Goal: Information Seeking & Learning: Learn about a topic

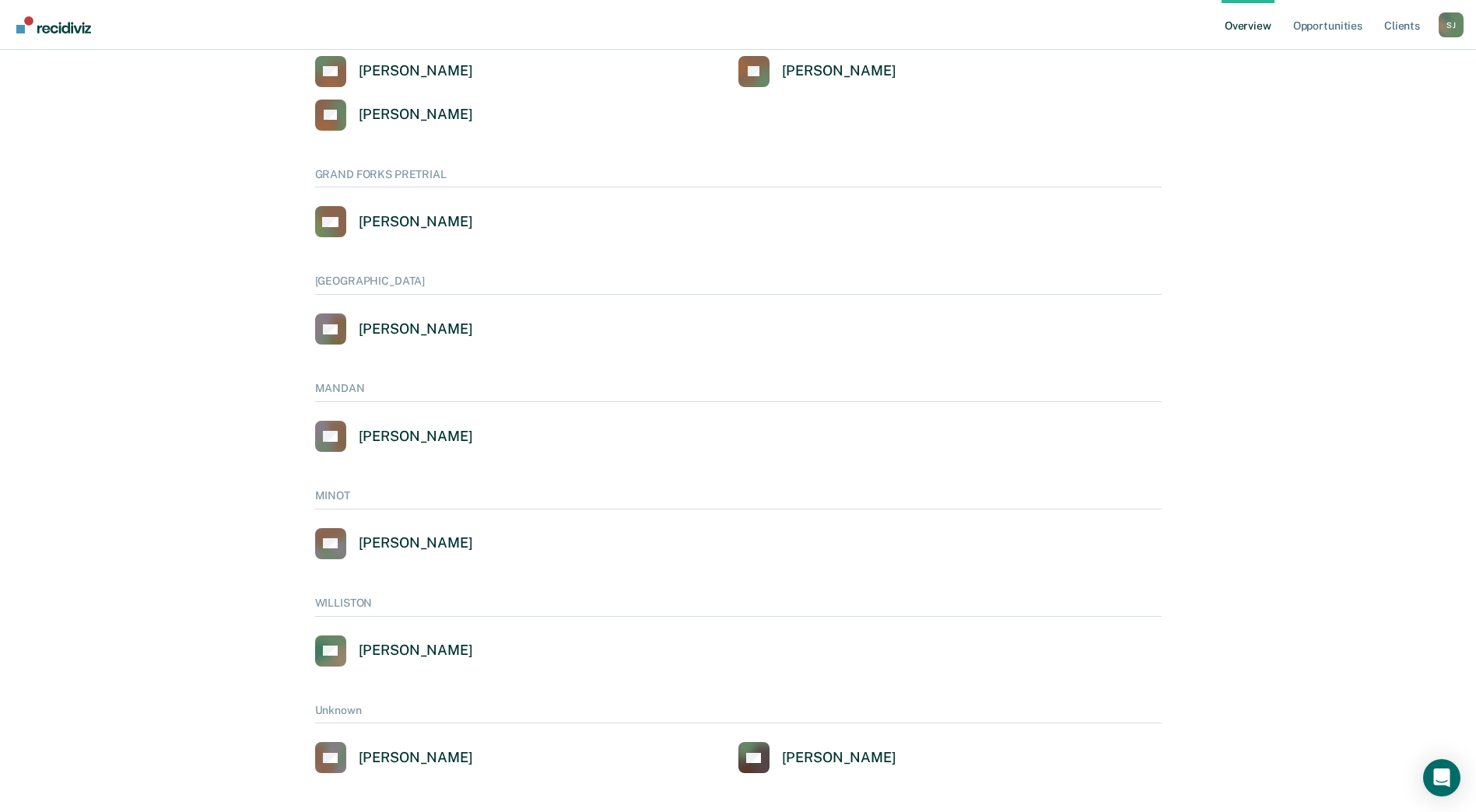
scroll to position [822, 0]
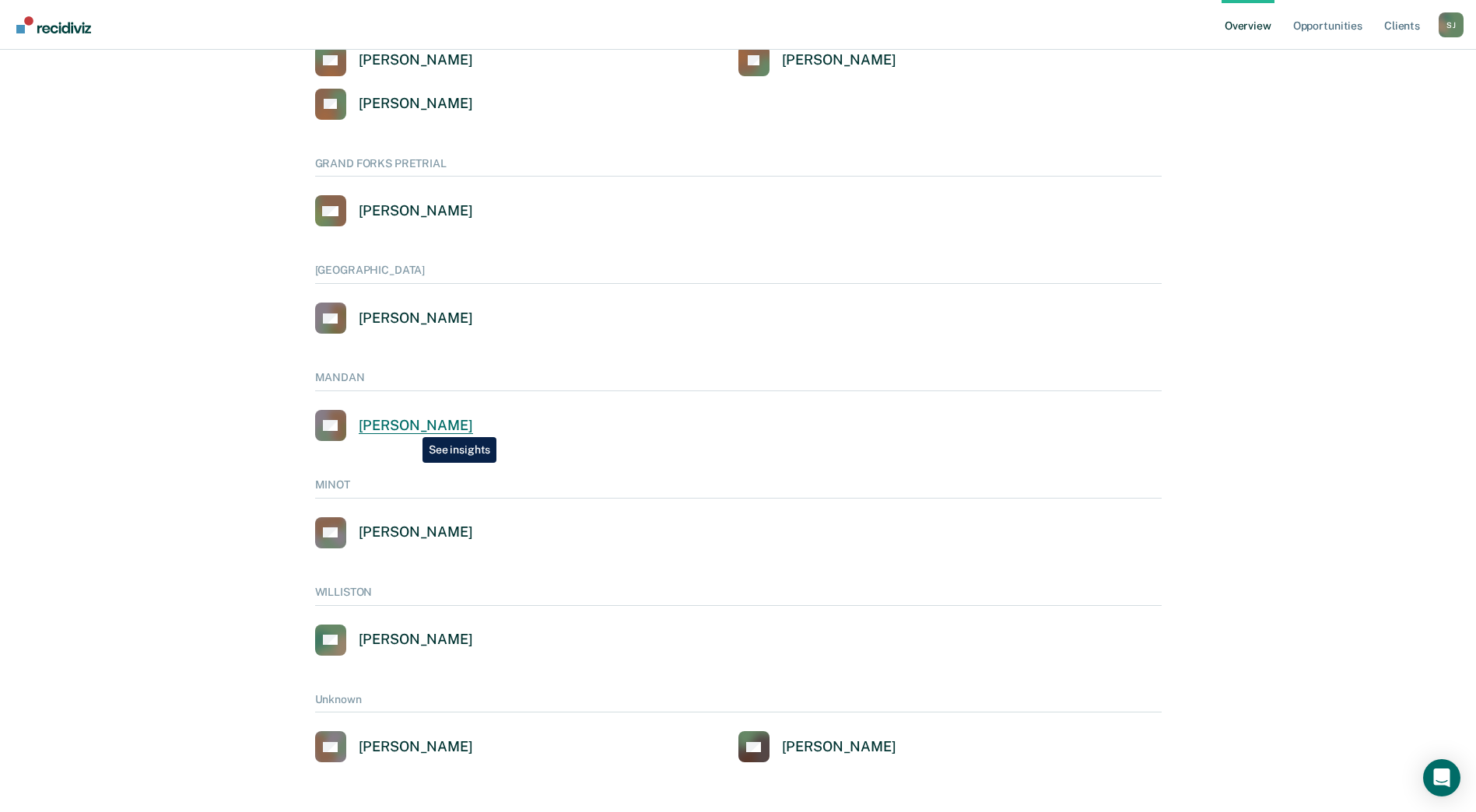
click at [411, 426] on div "[PERSON_NAME]" at bounding box center [415, 426] width 114 height 18
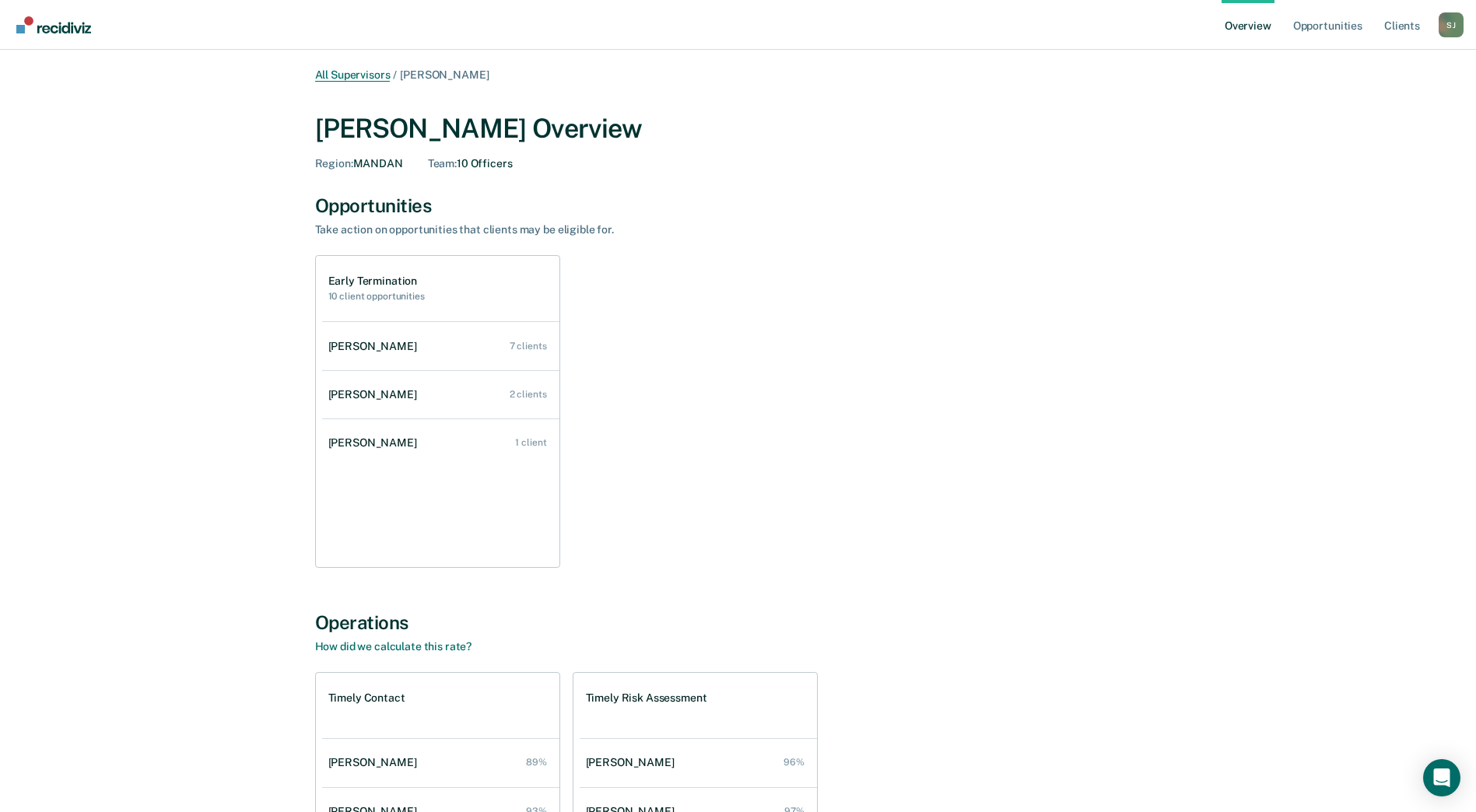
click at [356, 74] on link "All Supervisors" at bounding box center [353, 75] width 75 height 14
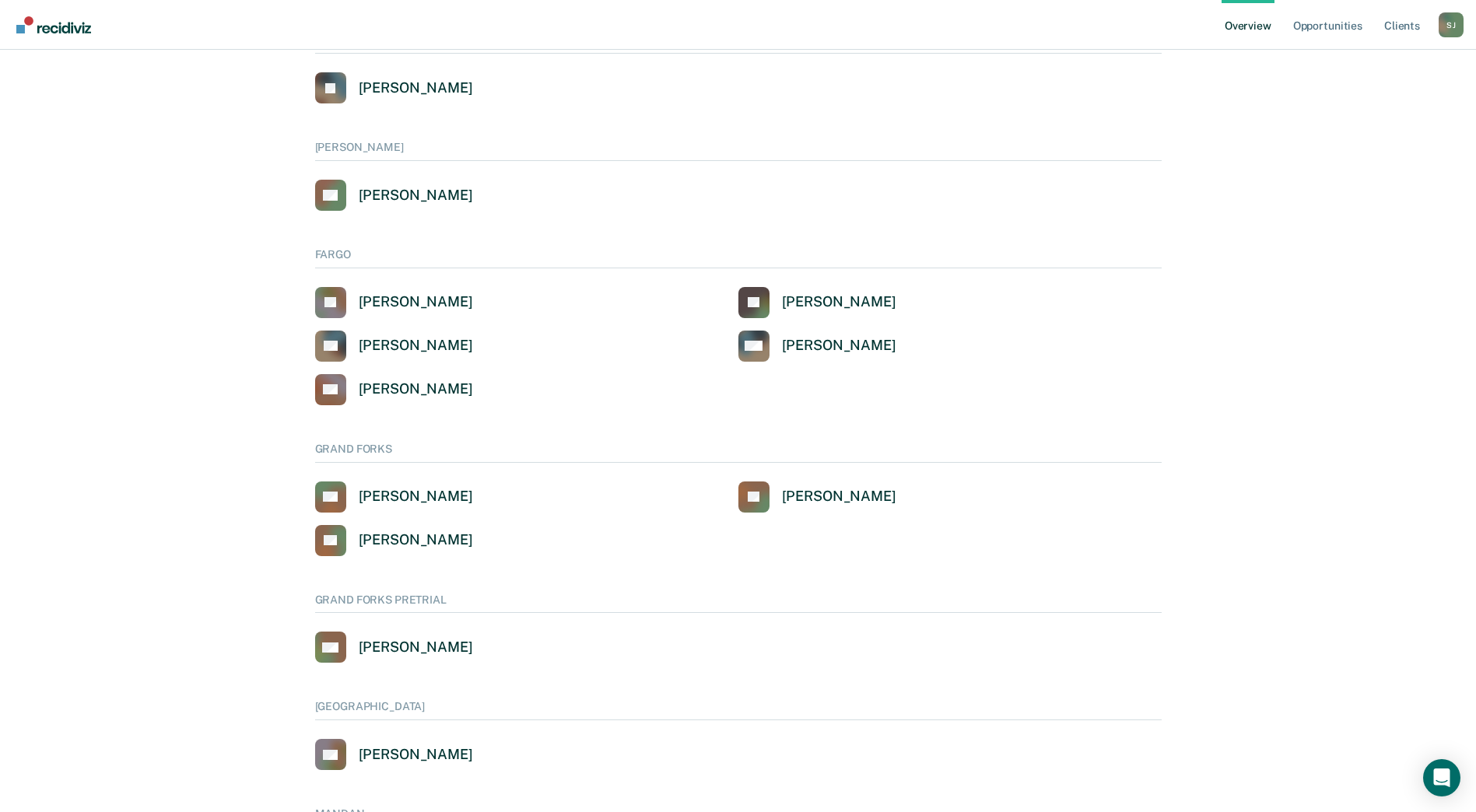
scroll to position [377, 0]
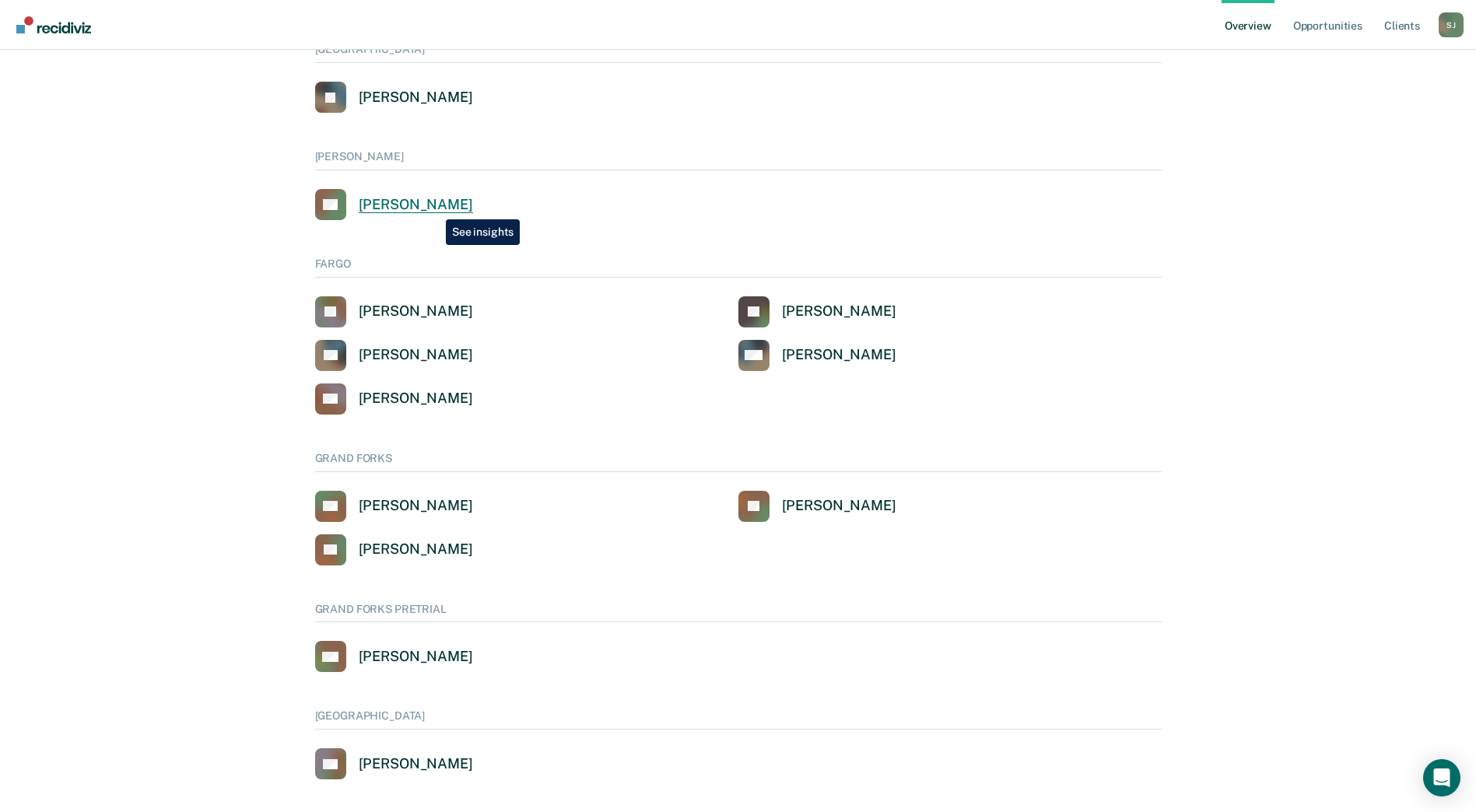
click at [434, 208] on div "[PERSON_NAME]" at bounding box center [415, 205] width 114 height 18
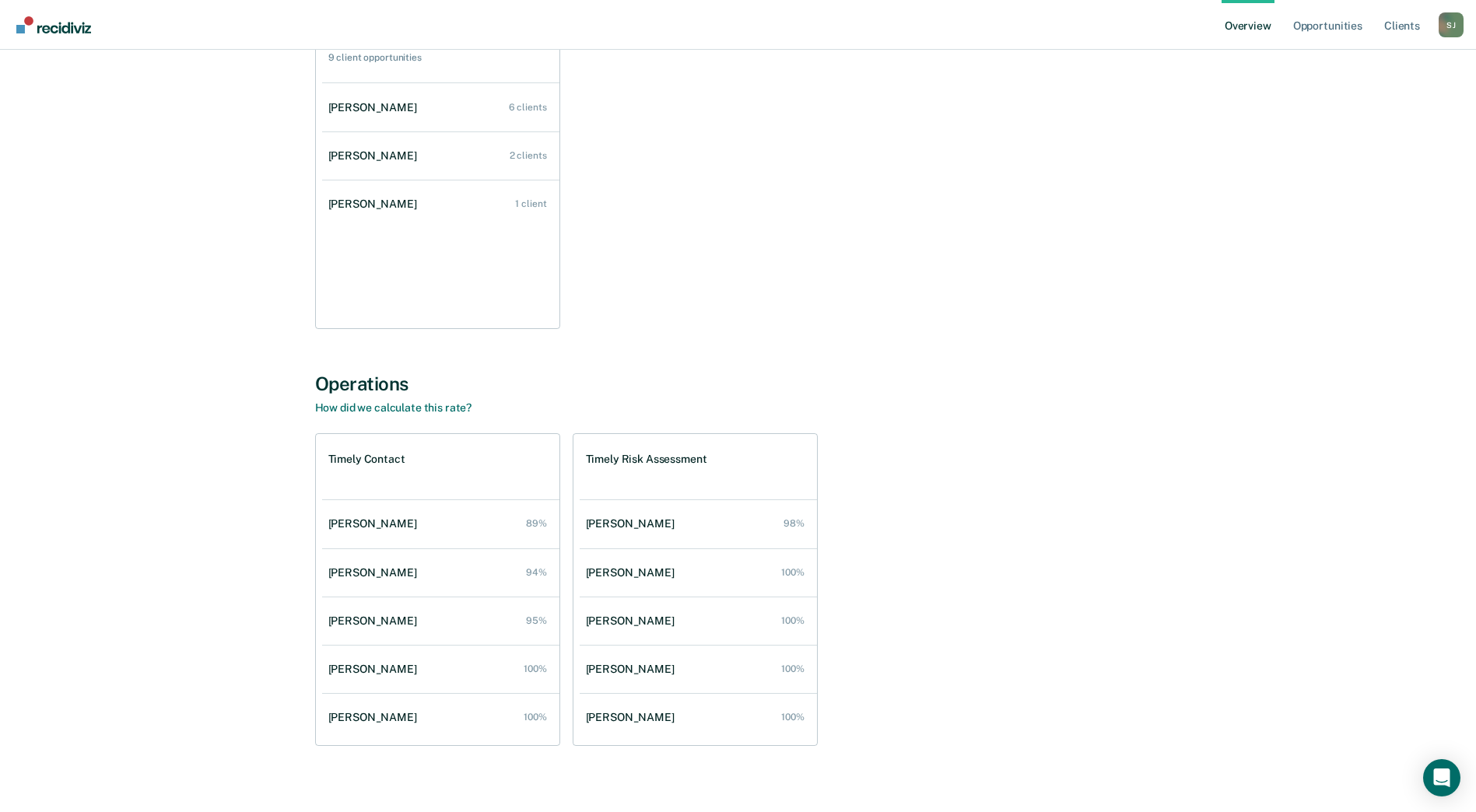
scroll to position [254, 0]
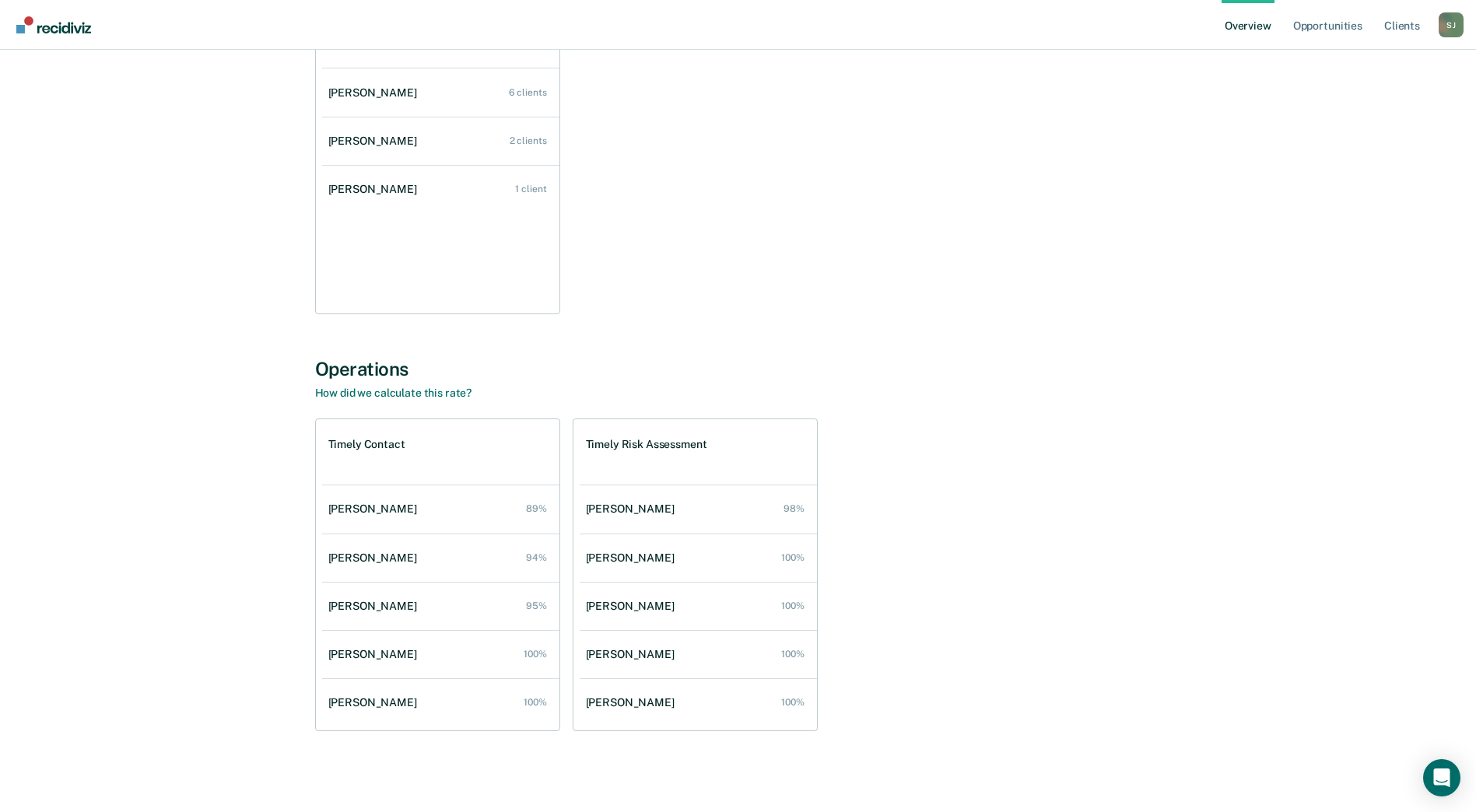
drag, startPoint x: 1474, startPoint y: 326, endPoint x: 1480, endPoint y: 293, distance: 33.5
click at [1476, 293] on html "Looks like you’re using Internet Explorer 11. For faster loading and a better e…" at bounding box center [738, 152] width 1476 height 812
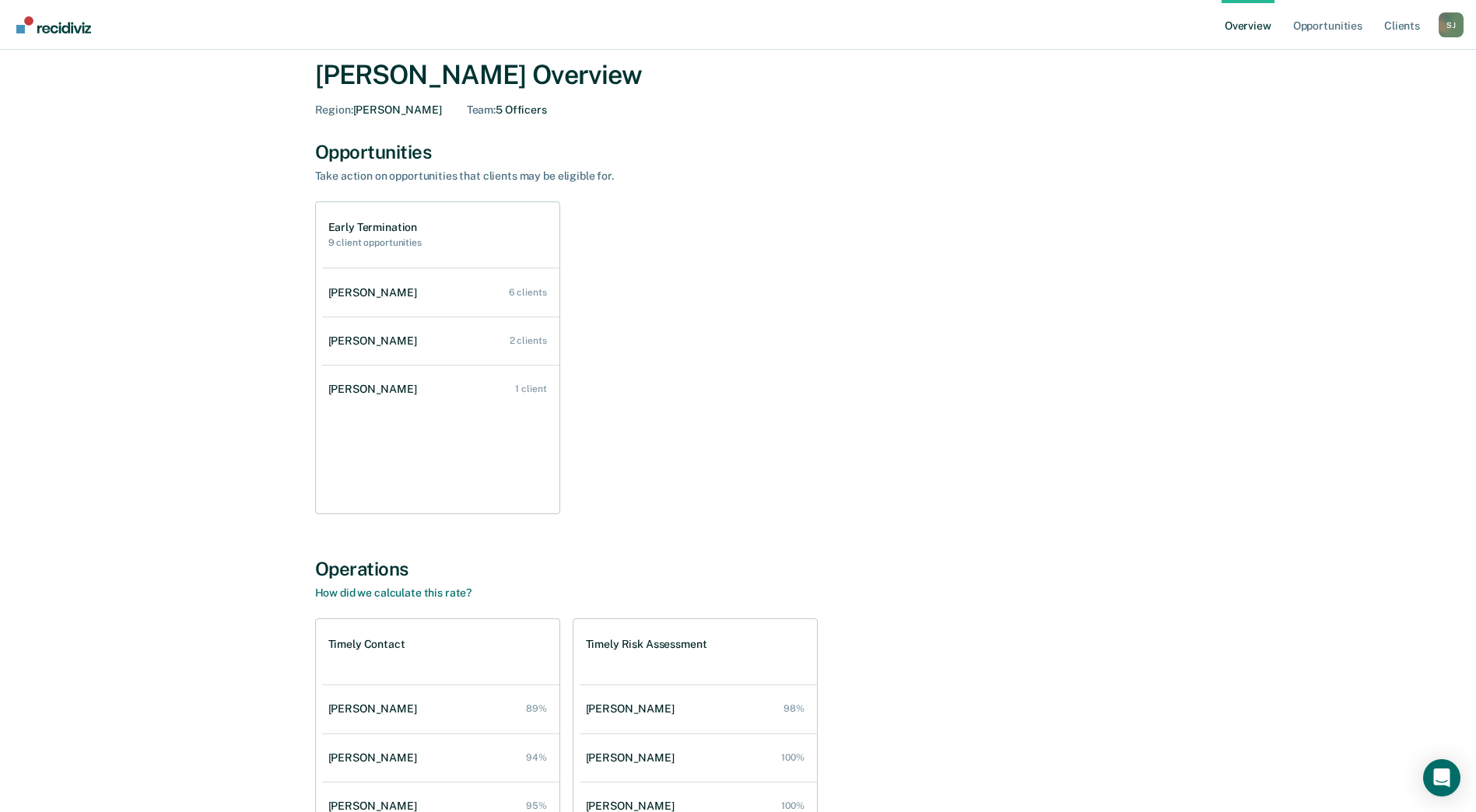
scroll to position [0, 0]
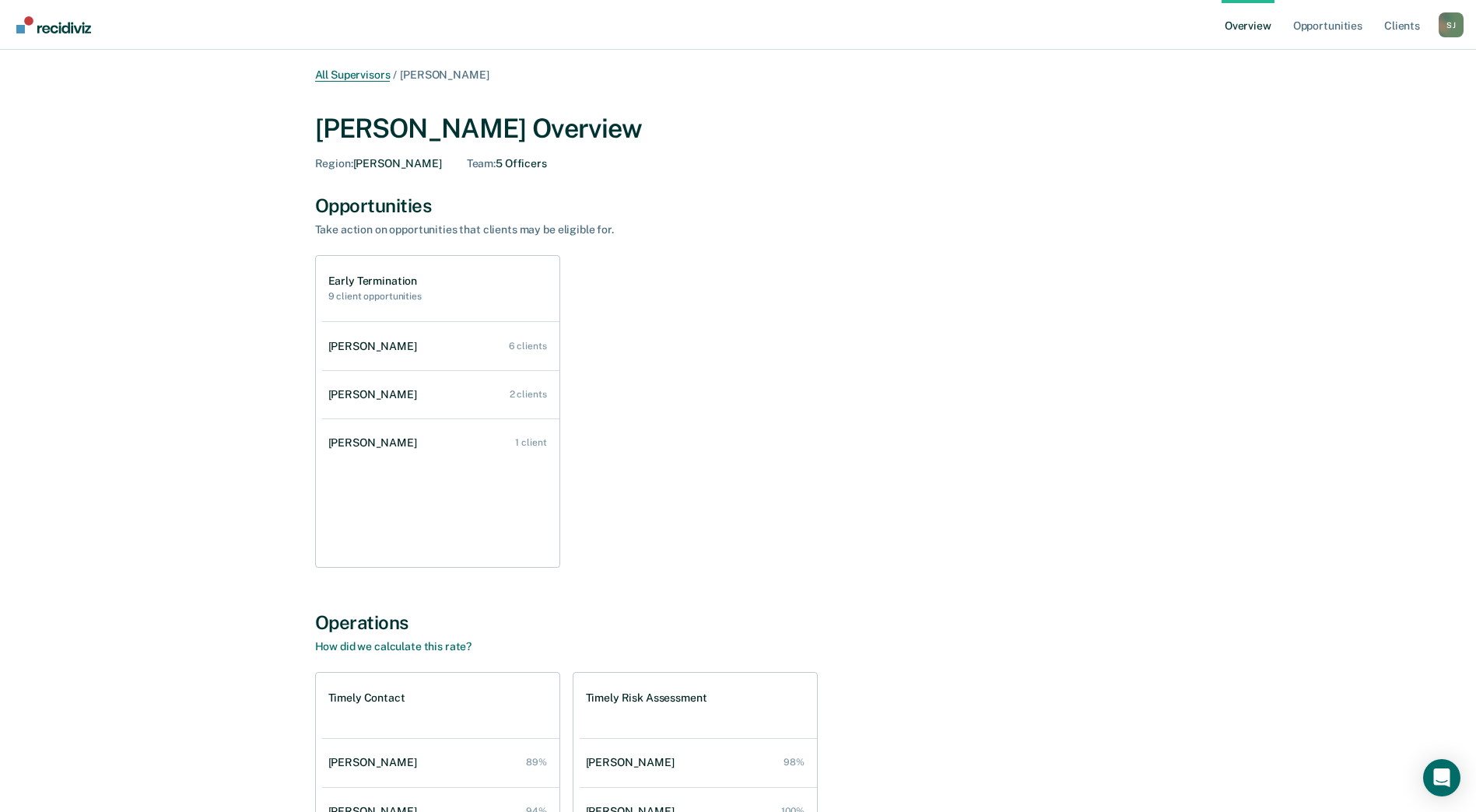
click at [351, 73] on link "All Supervisors" at bounding box center [353, 75] width 75 height 14
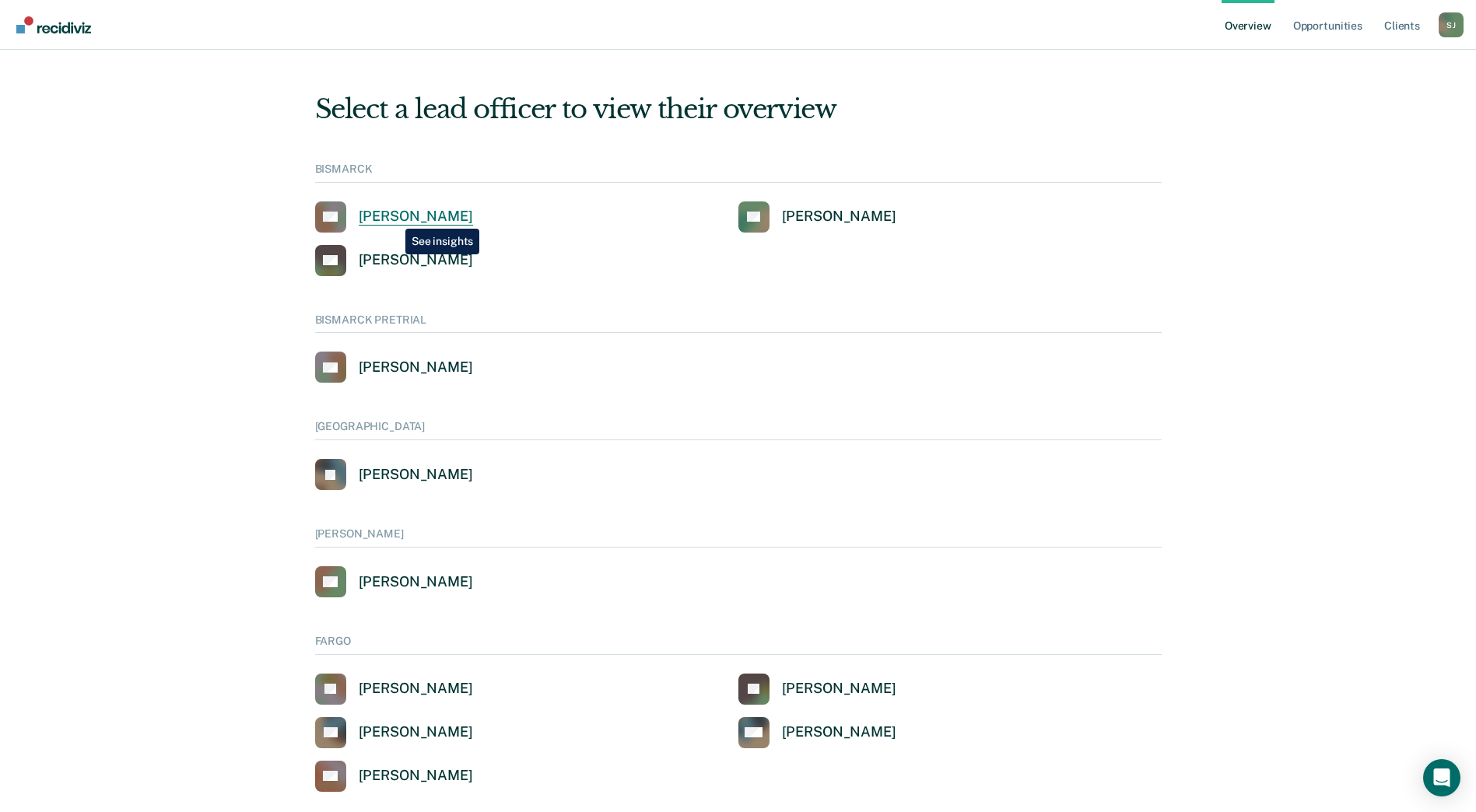
click at [394, 217] on div "[PERSON_NAME]" at bounding box center [415, 217] width 114 height 18
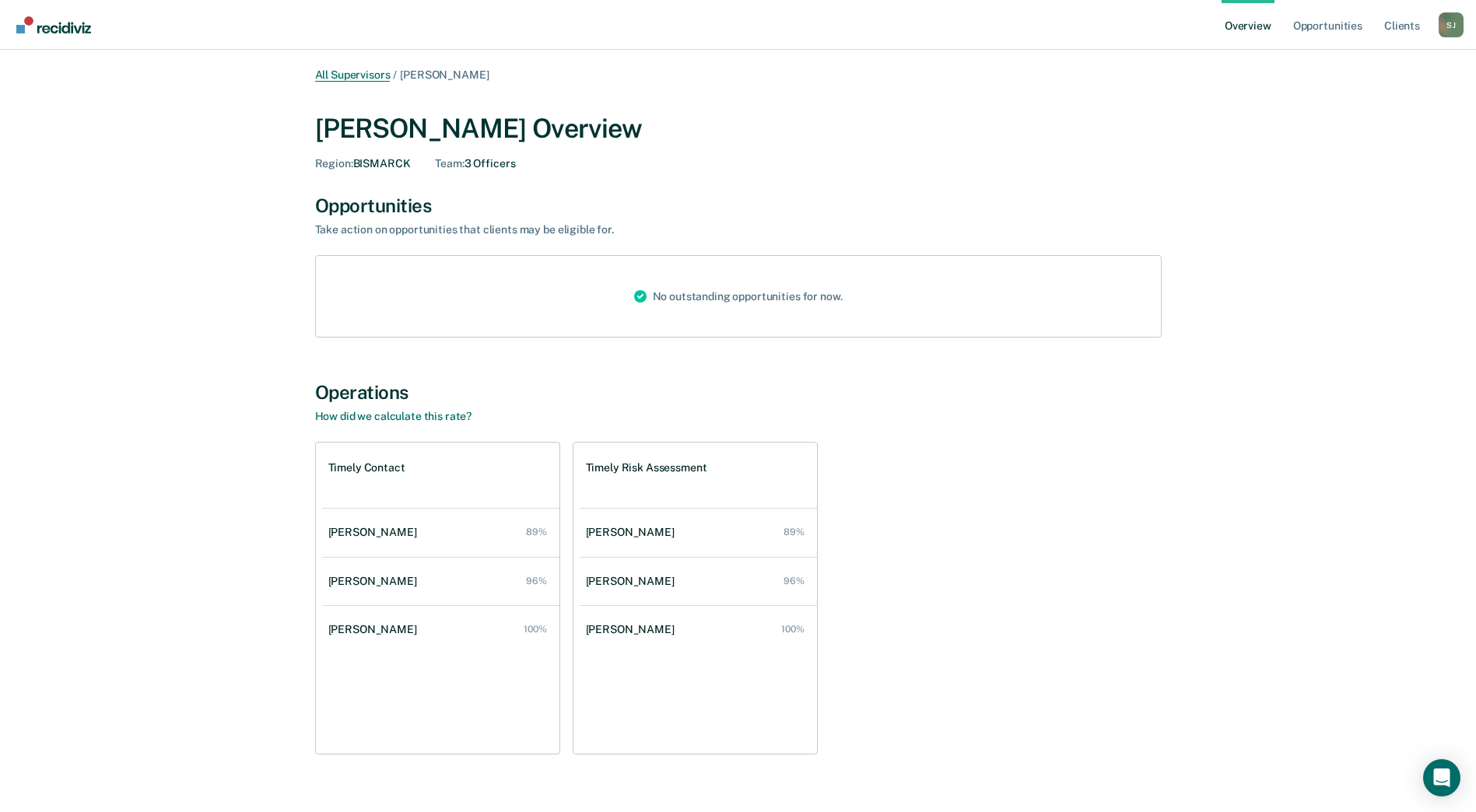
click at [360, 75] on link "All Supervisors" at bounding box center [353, 75] width 75 height 14
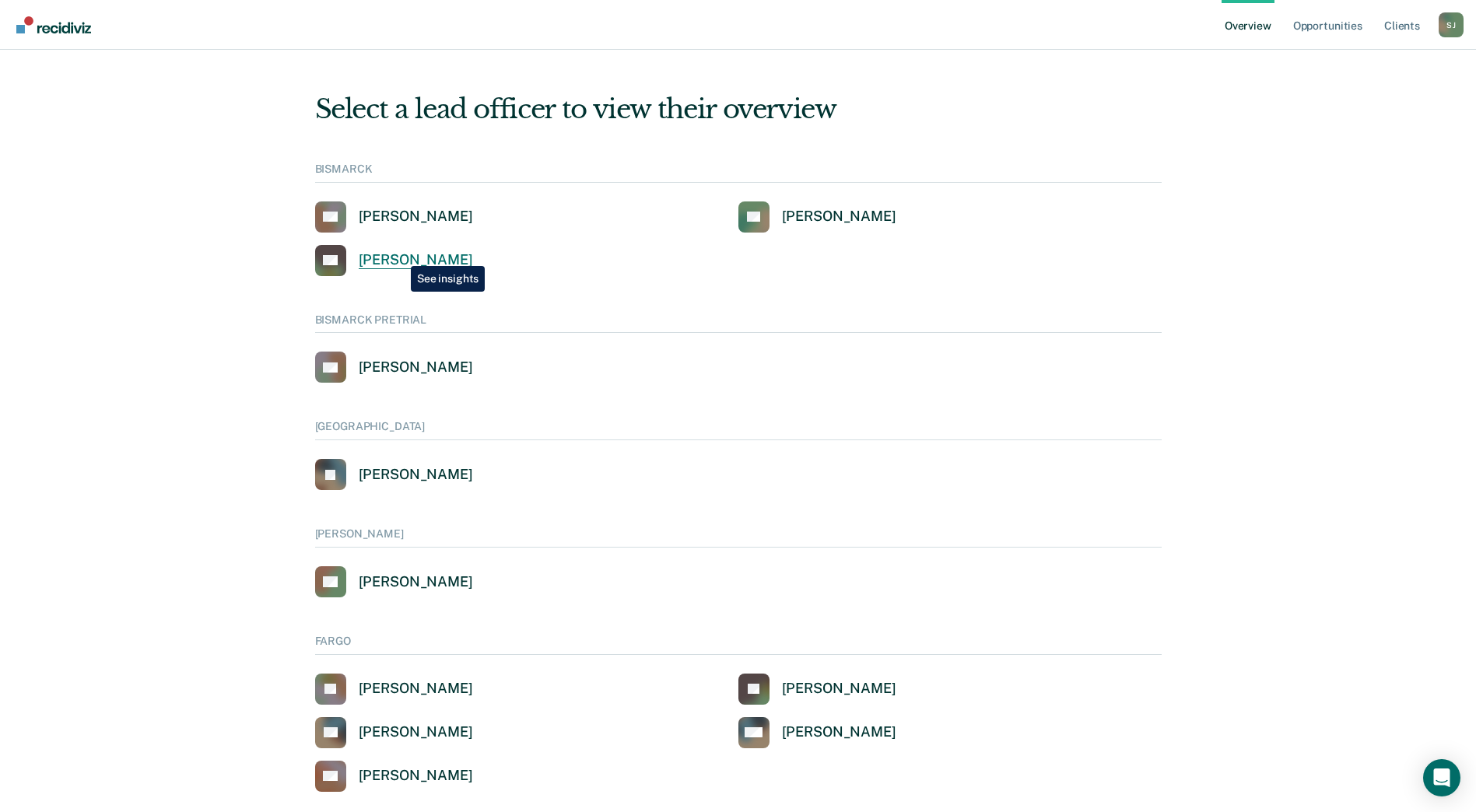
click at [399, 254] on div "[PERSON_NAME]" at bounding box center [415, 260] width 114 height 18
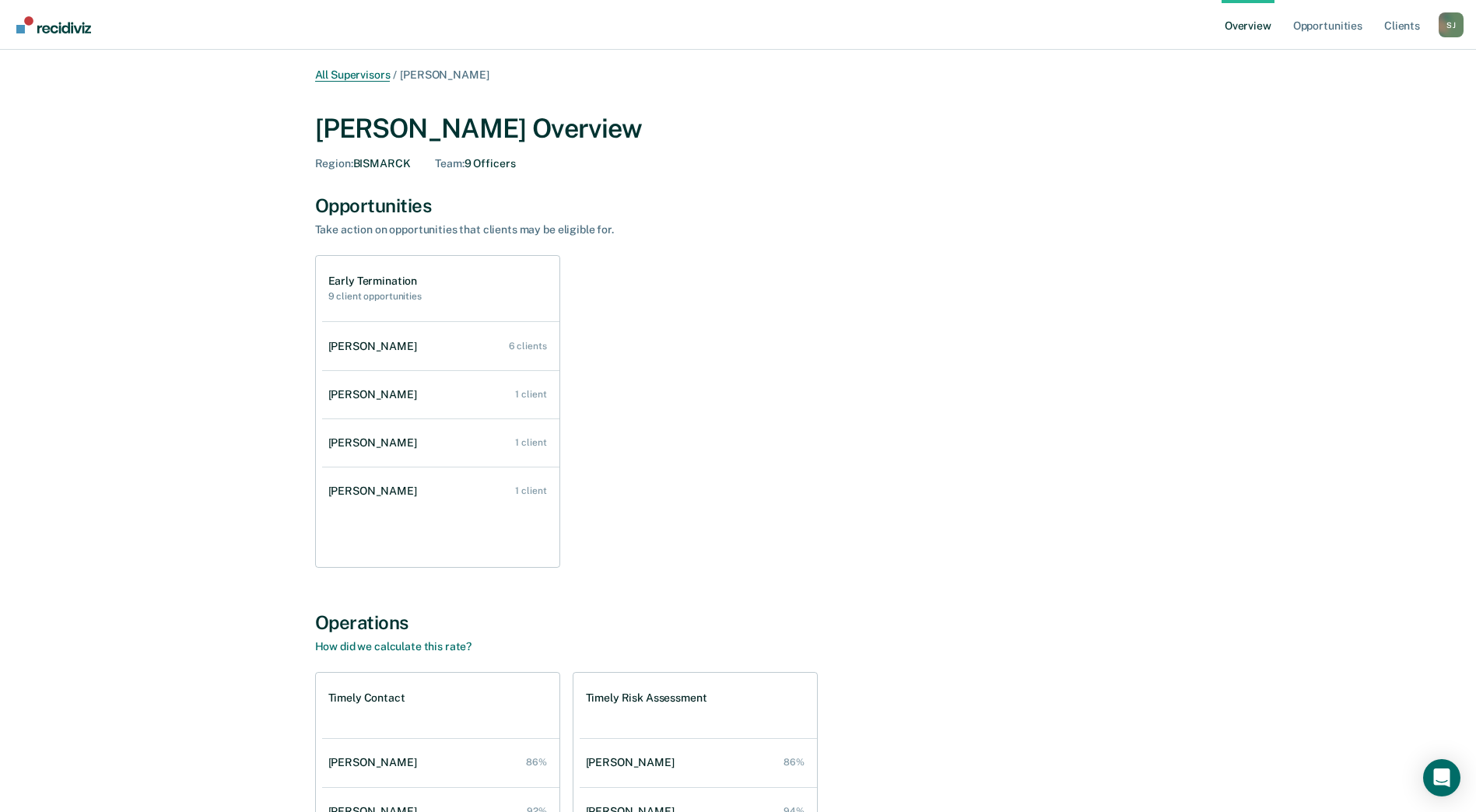
click at [360, 80] on link "All Supervisors" at bounding box center [353, 75] width 75 height 14
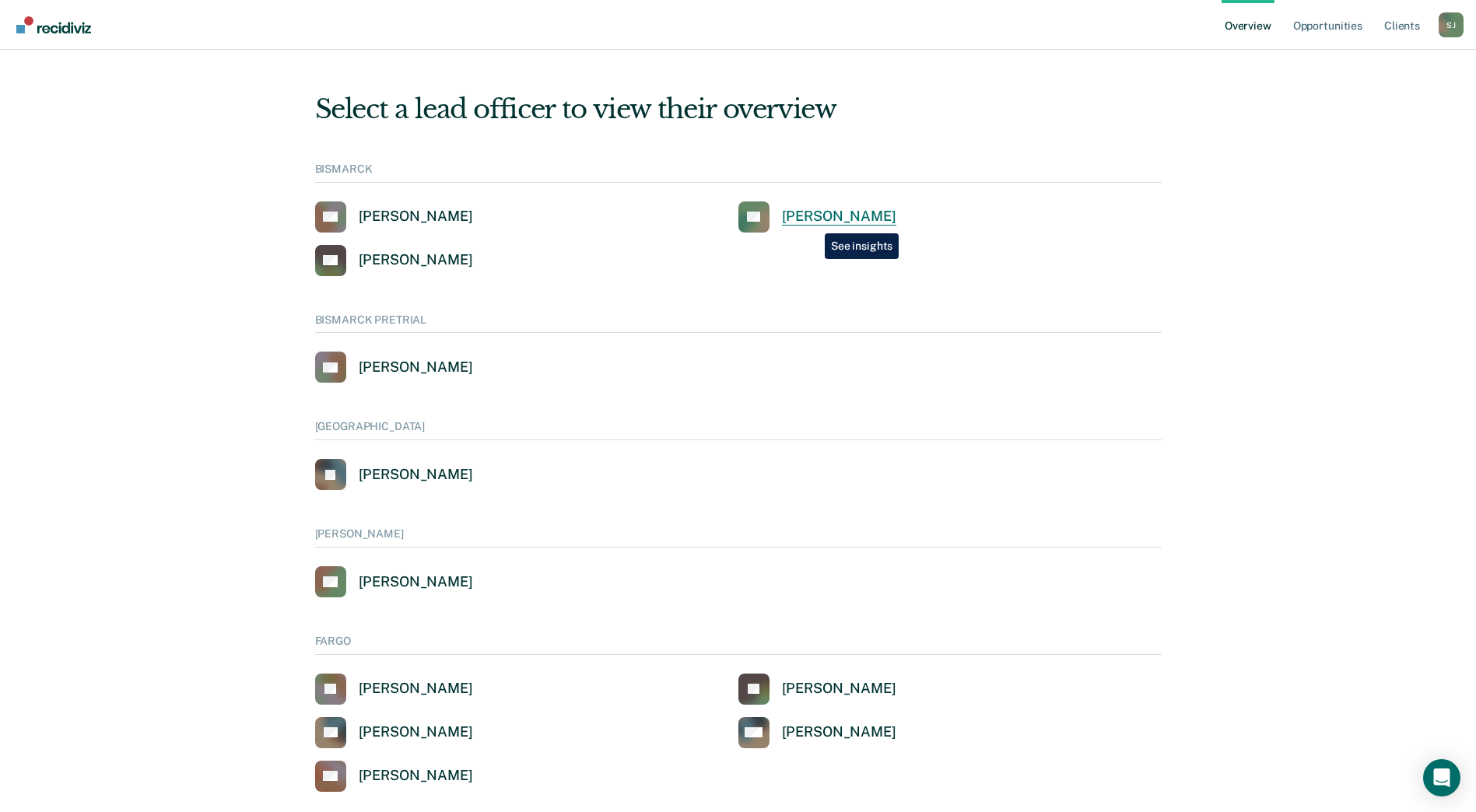
click at [813, 222] on div "[PERSON_NAME]" at bounding box center [839, 217] width 114 height 18
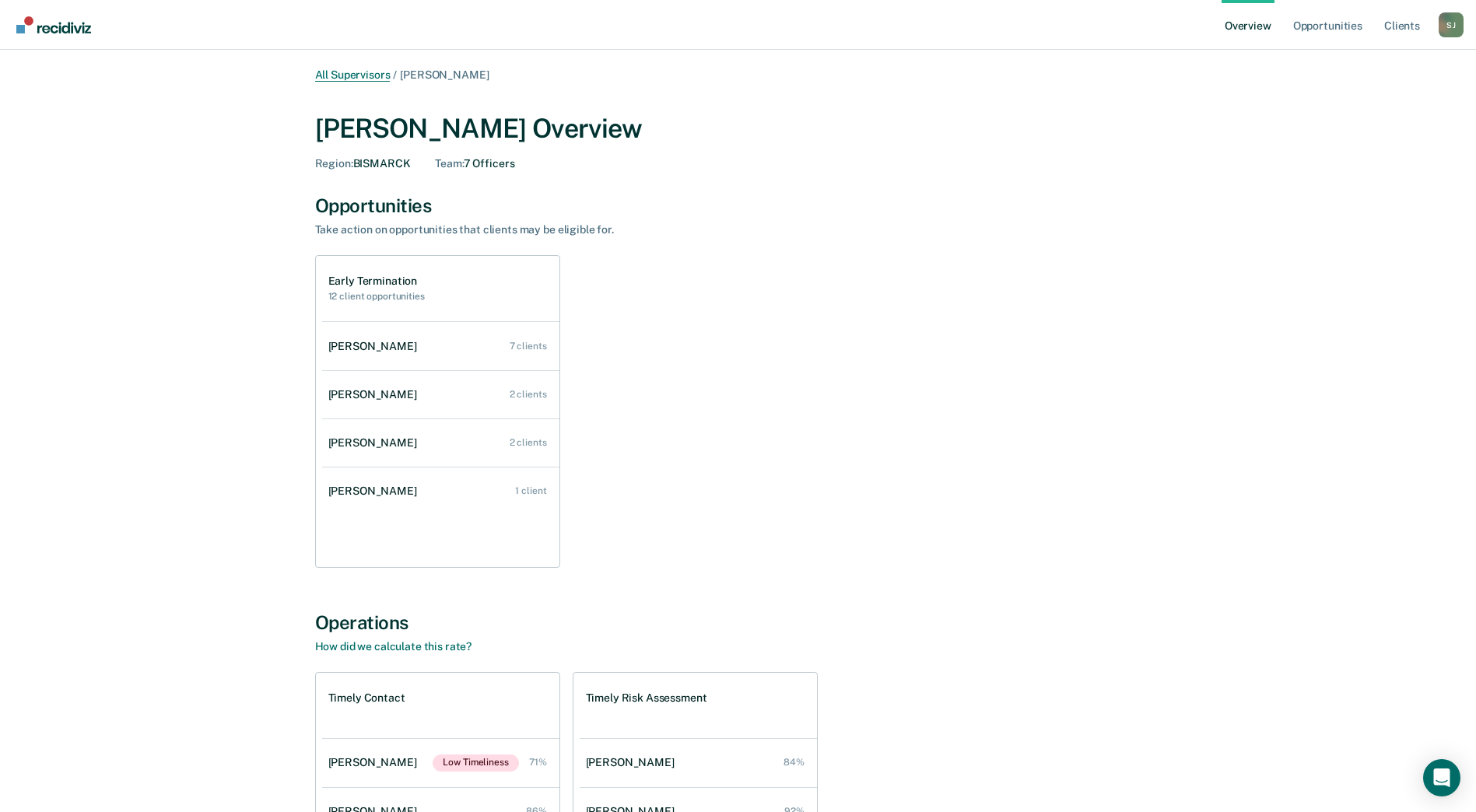
click at [348, 76] on link "All Supervisors" at bounding box center [353, 75] width 75 height 14
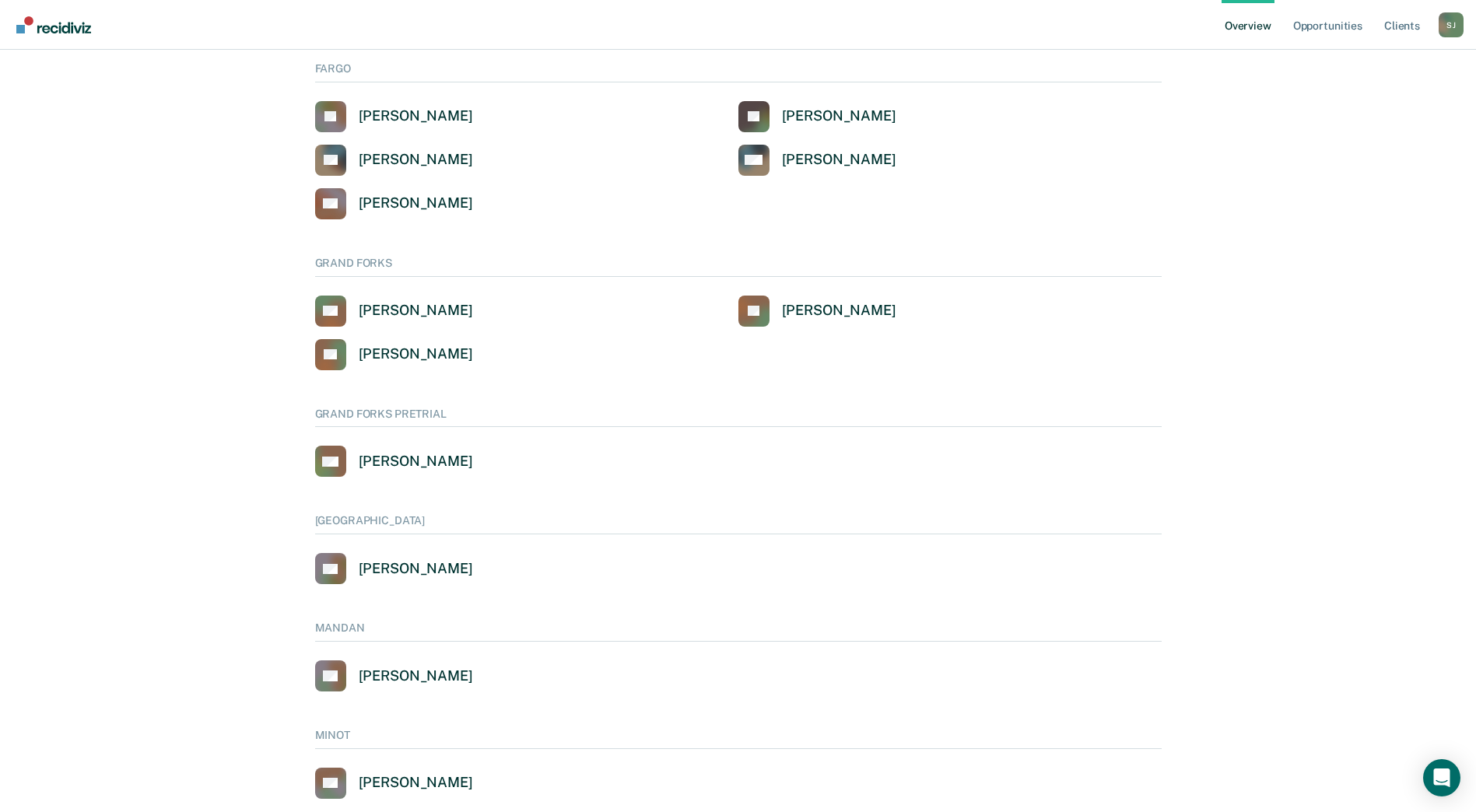
scroll to position [574, 0]
click at [419, 679] on div "[PERSON_NAME]" at bounding box center [415, 674] width 114 height 18
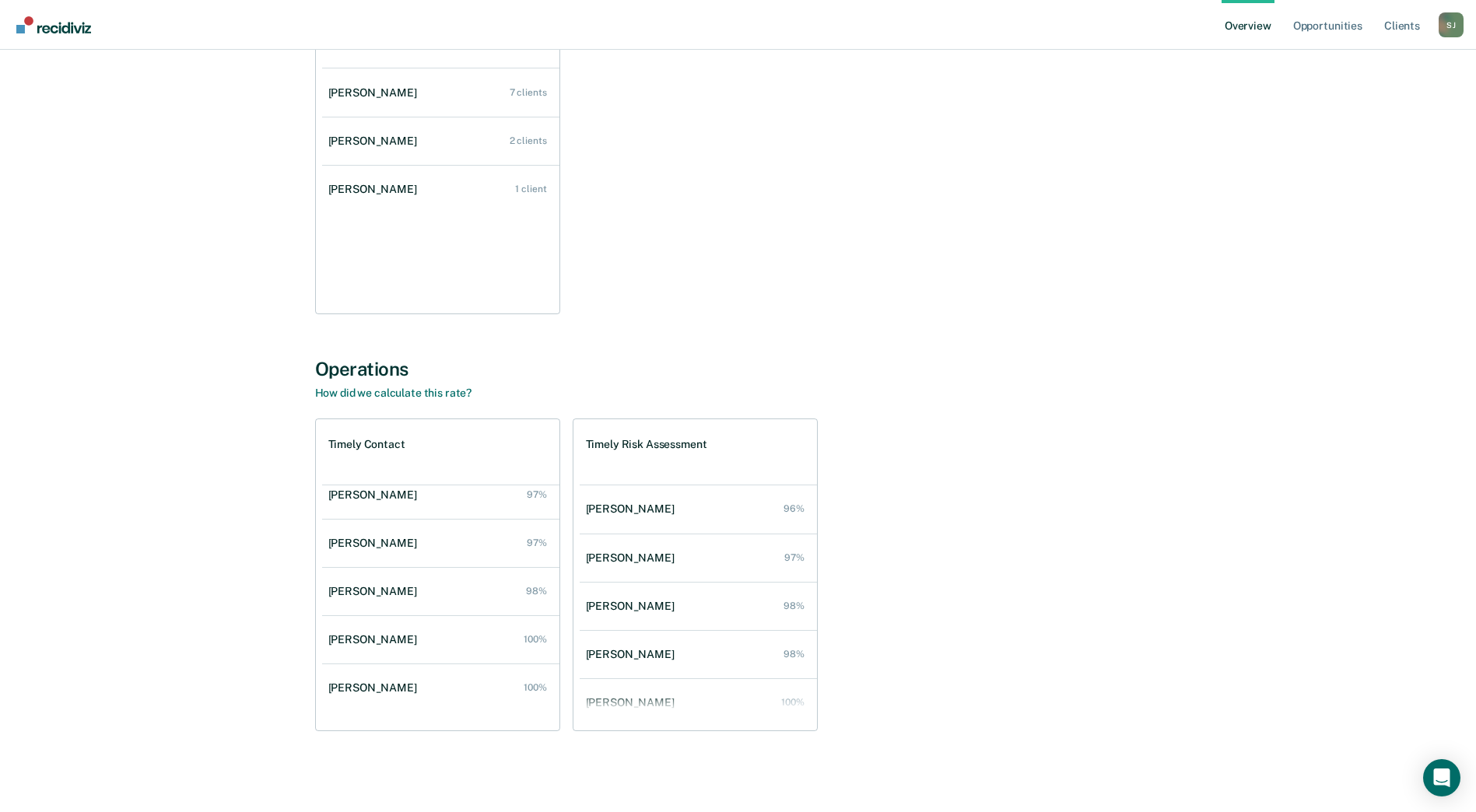
scroll to position [238, 0]
